Goal: Transaction & Acquisition: Book appointment/travel/reservation

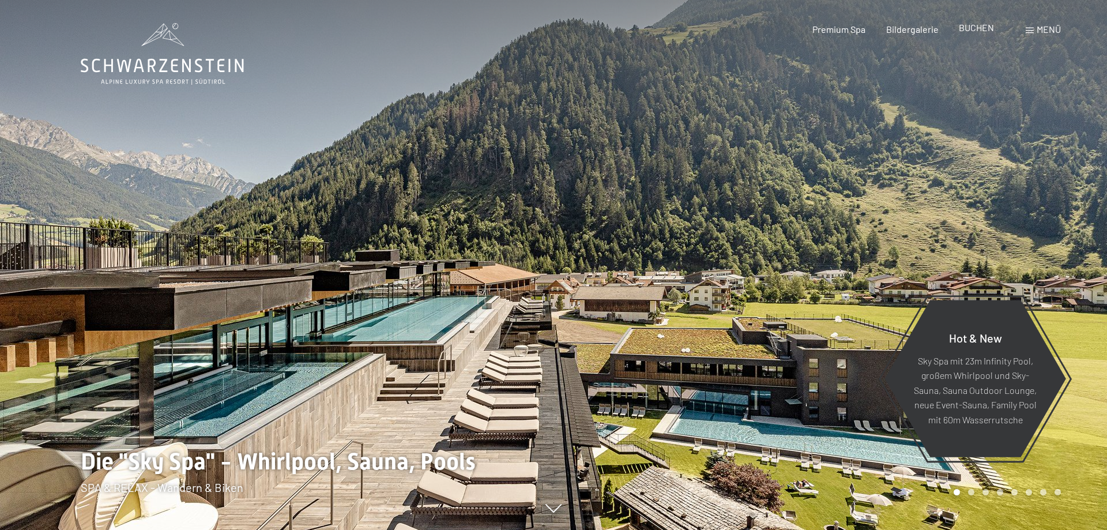
click at [976, 33] on div "BUCHEN" at bounding box center [975, 27] width 35 height 13
click at [972, 24] on span "BUCHEN" at bounding box center [975, 27] width 35 height 11
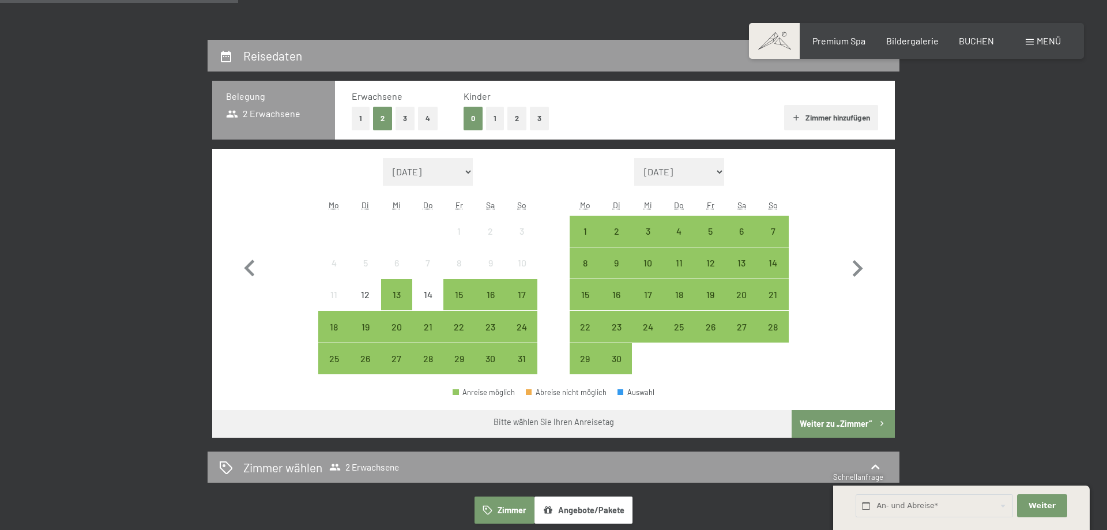
scroll to position [235, 0]
click at [429, 294] on div "14" at bounding box center [427, 304] width 29 height 29
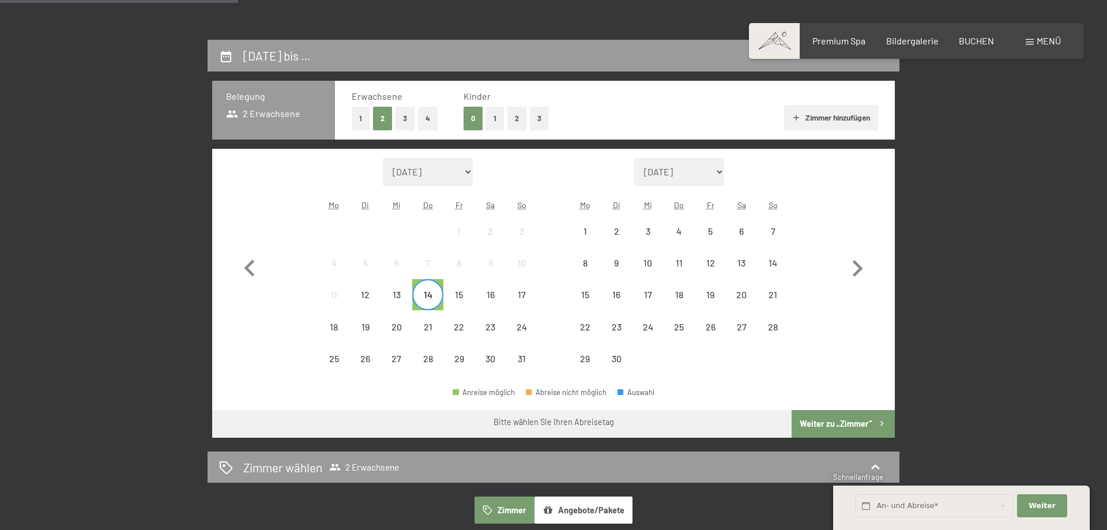
click at [490, 299] on span "Einwilligung Marketing*" at bounding box center [490, 299] width 95 height 12
click at [437, 299] on input "Einwilligung Marketing*" at bounding box center [431, 299] width 12 height 12
click at [522, 297] on span "Einwilligung Marketing*" at bounding box center [490, 299] width 95 height 12
click at [437, 297] on input "Einwilligung Marketing*" at bounding box center [431, 299] width 12 height 12
click at [522, 297] on span "Einwilligung Marketing*" at bounding box center [490, 299] width 95 height 12
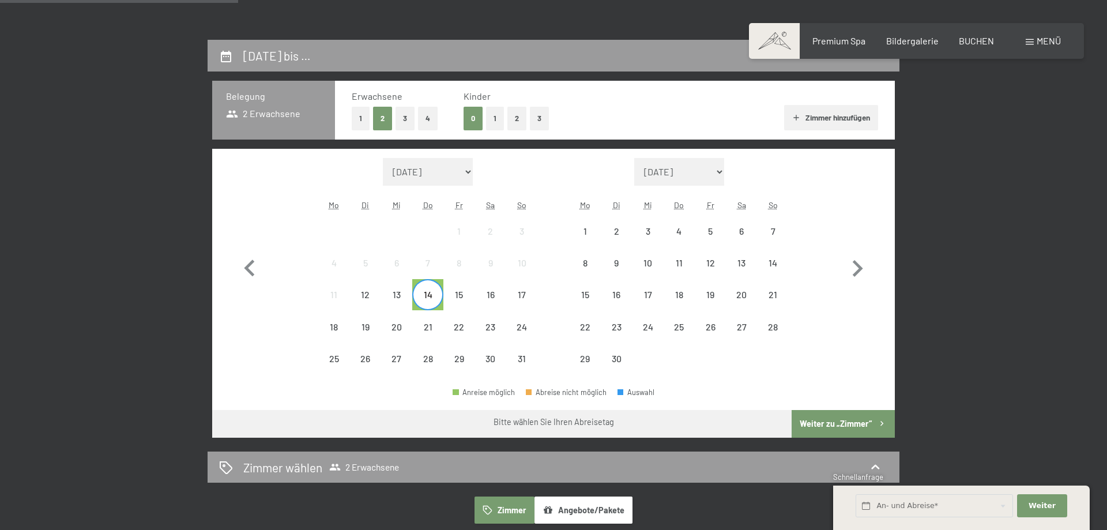
click at [437, 297] on input "Einwilligung Marketing*" at bounding box center [431, 299] width 12 height 12
click at [522, 297] on span "Einwilligung Marketing*" at bounding box center [490, 299] width 95 height 12
click at [437, 297] on input "Einwilligung Marketing*" at bounding box center [431, 299] width 12 height 12
checkbox input "false"
click at [500, 116] on button "1" at bounding box center [495, 119] width 18 height 24
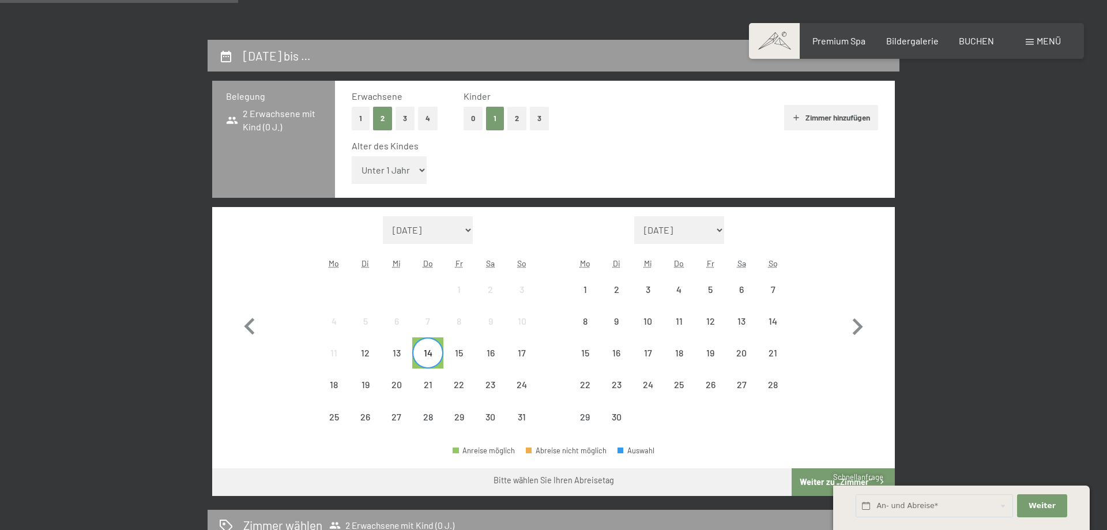
select select "8"
click option "8 Jahre" at bounding box center [0, 0] width 0 height 0
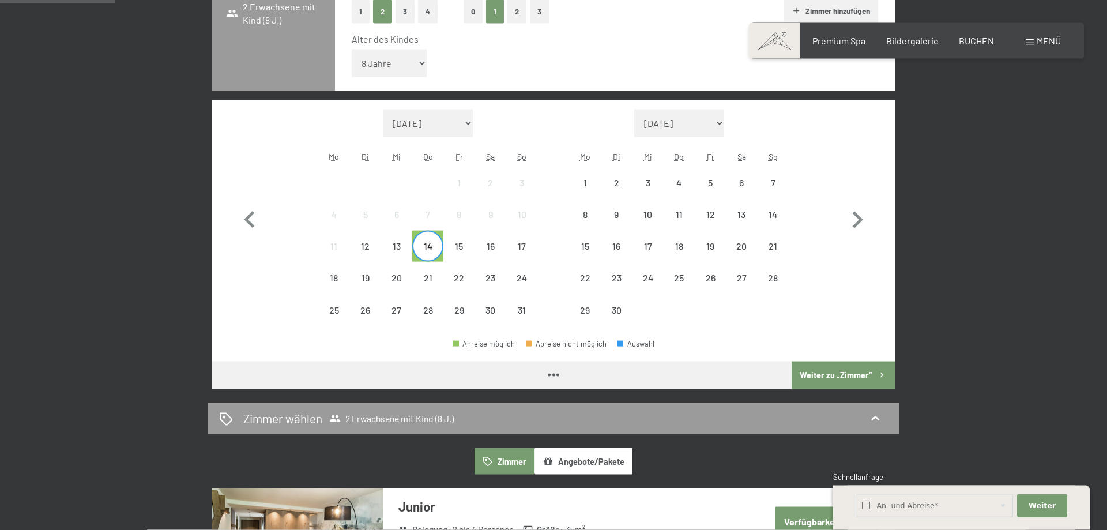
scroll to position [411, 0]
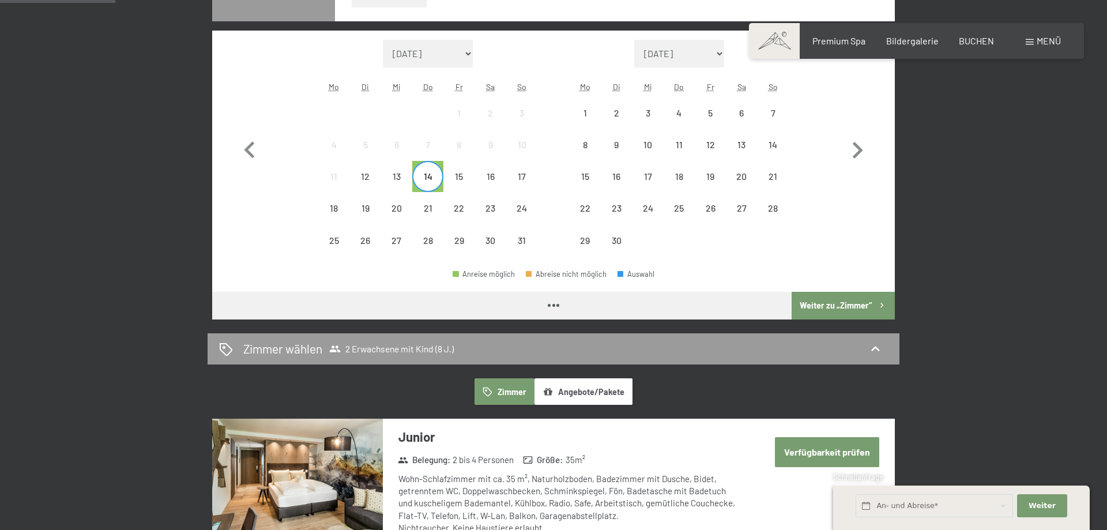
click at [822, 289] on div "Anreise möglich Abreise nicht möglich Auswahl" at bounding box center [553, 279] width 682 height 26
click at [830, 300] on button "Weiter zu „Zimmer“" at bounding box center [842, 306] width 103 height 28
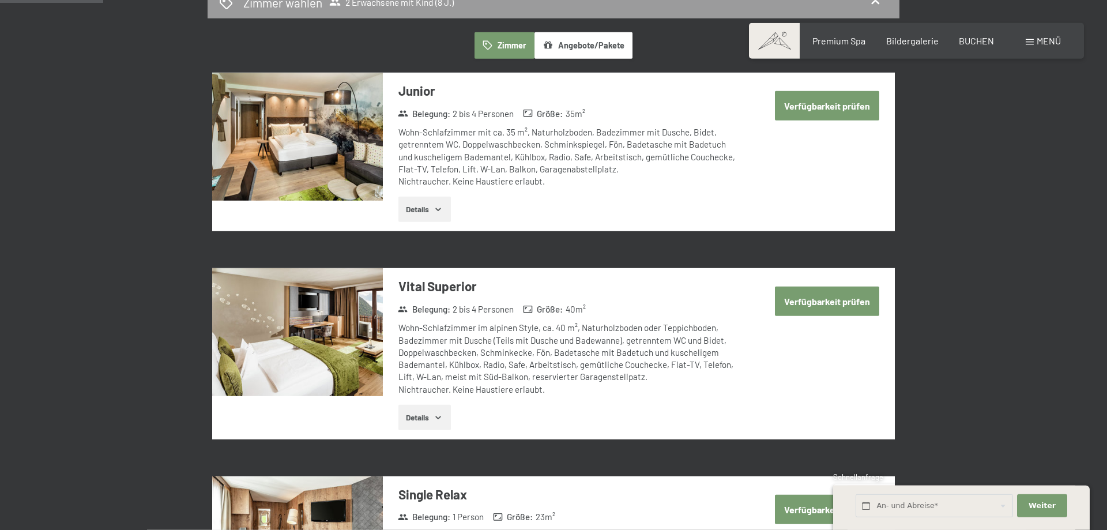
scroll to position [157, 0]
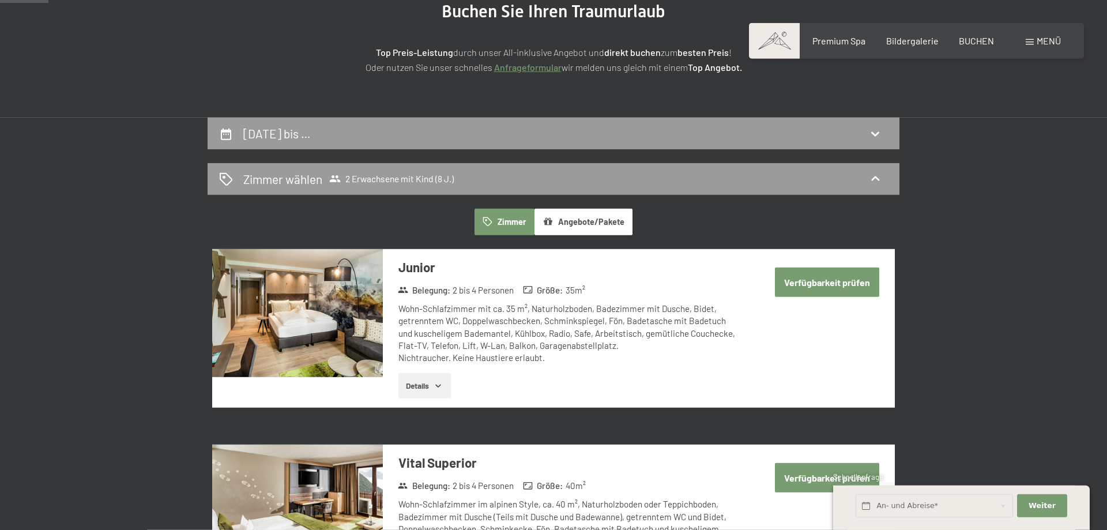
click at [866, 292] on button "Verfügbarkeit prüfen" at bounding box center [827, 281] width 104 height 29
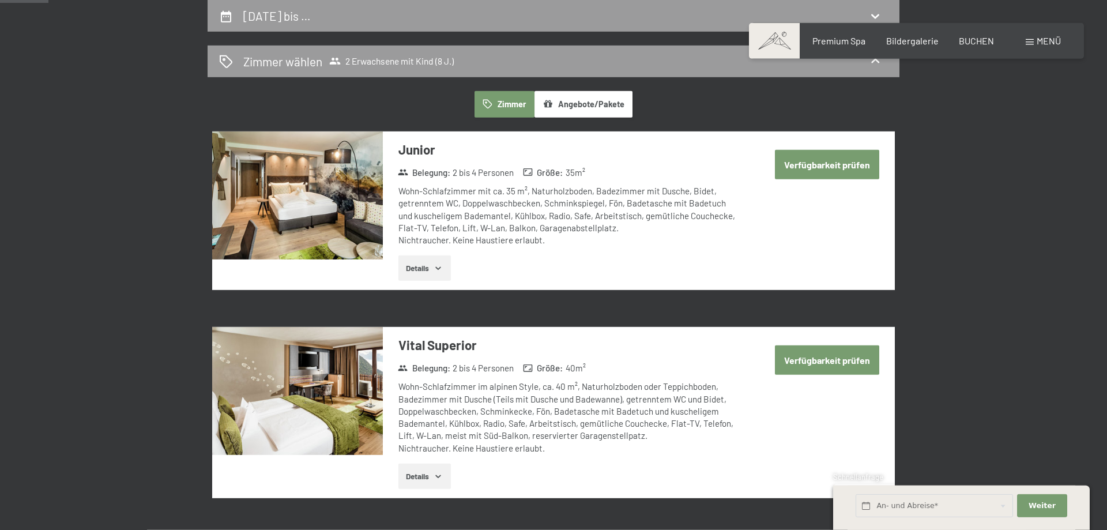
select select "8"
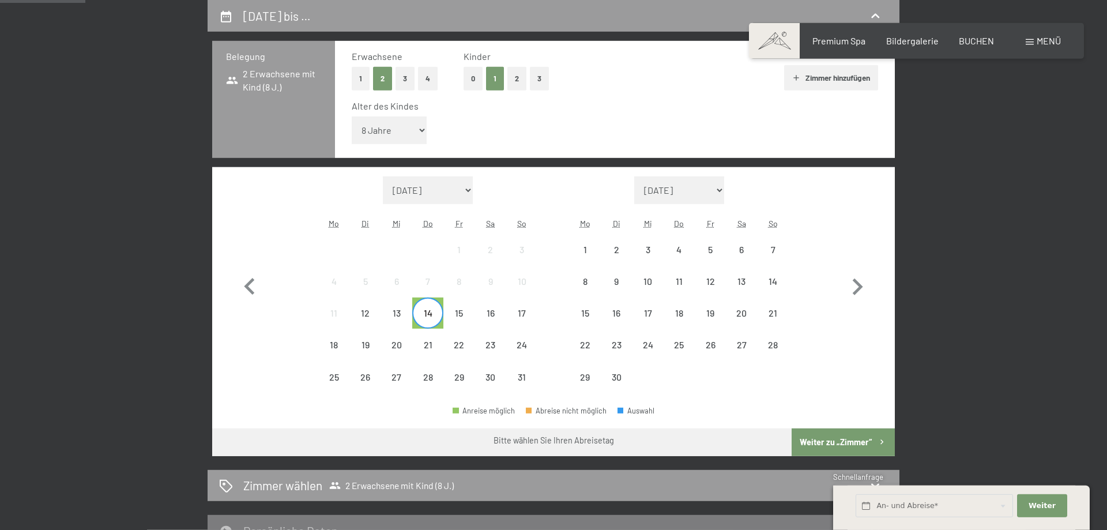
click at [433, 316] on div "14" at bounding box center [427, 322] width 29 height 29
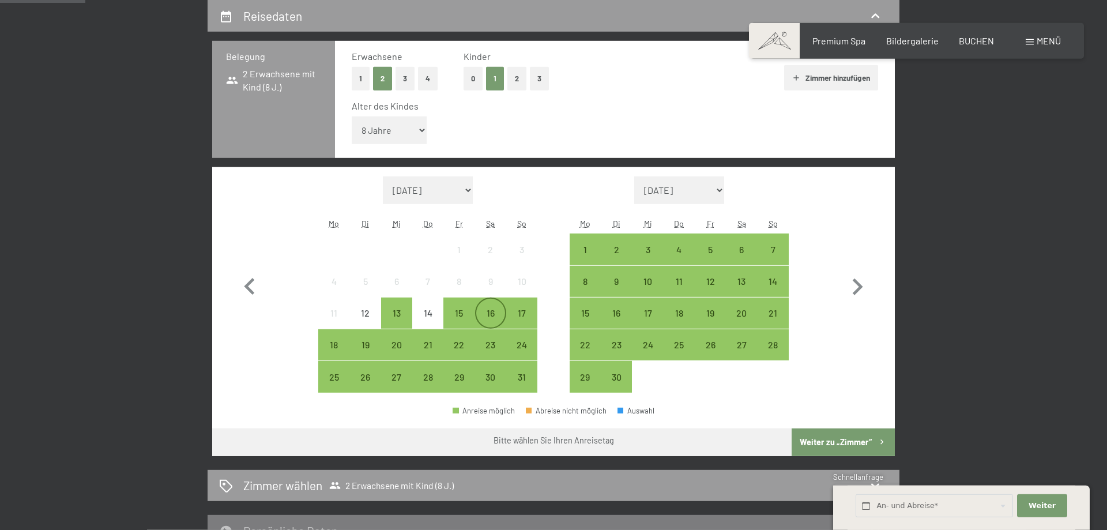
click at [495, 311] on div "16" at bounding box center [490, 322] width 29 height 29
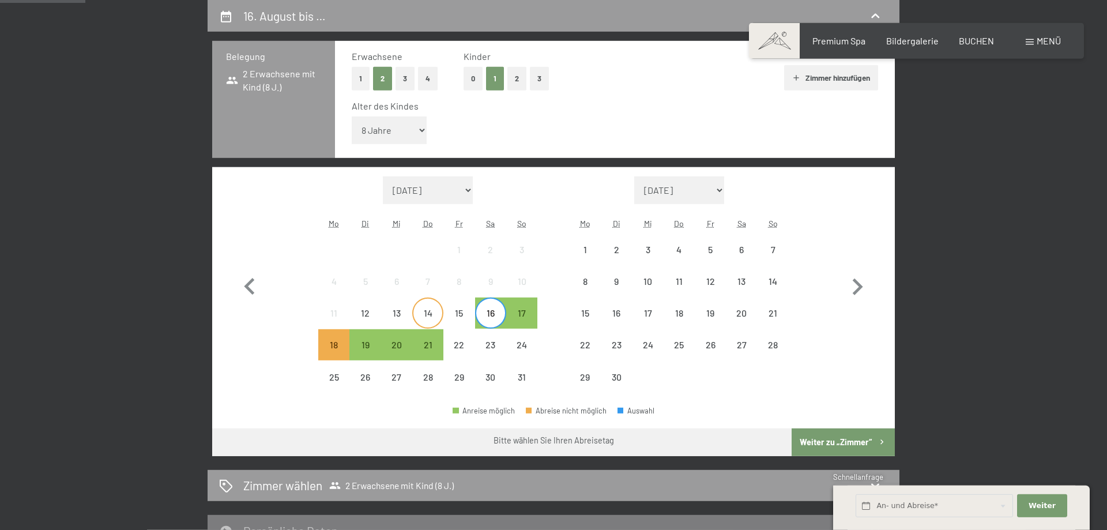
click at [420, 319] on div "14" at bounding box center [427, 322] width 29 height 29
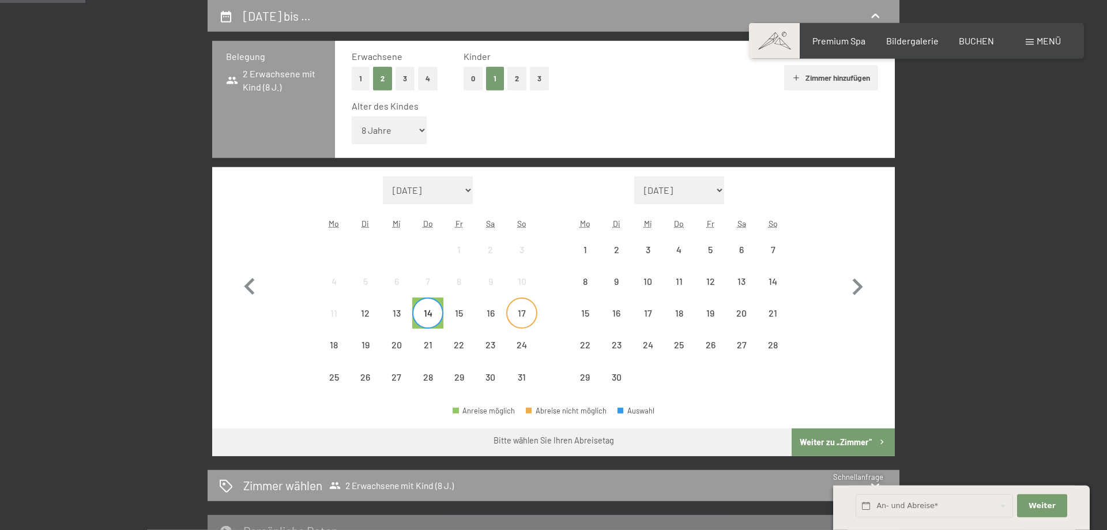
click at [518, 319] on div "17" at bounding box center [521, 322] width 29 height 29
